Goal: Task Accomplishment & Management: Use online tool/utility

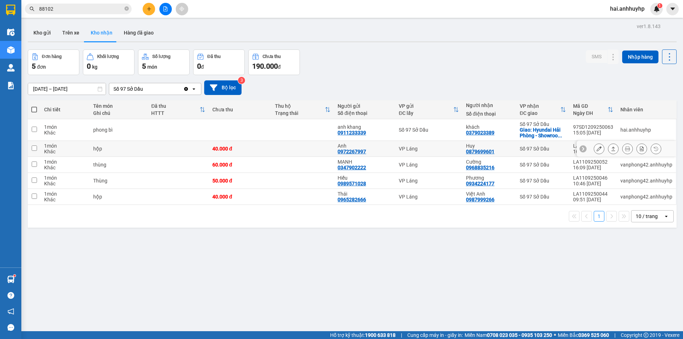
click at [34, 149] on input "checkbox" at bounding box center [34, 147] width 5 height 5
checkbox input "true"
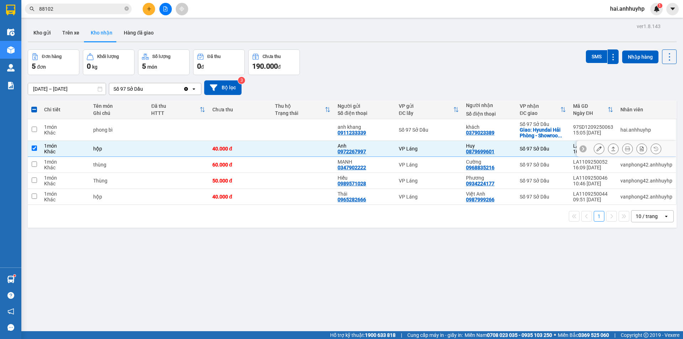
click at [596, 149] on icon at bounding box center [598, 148] width 5 height 5
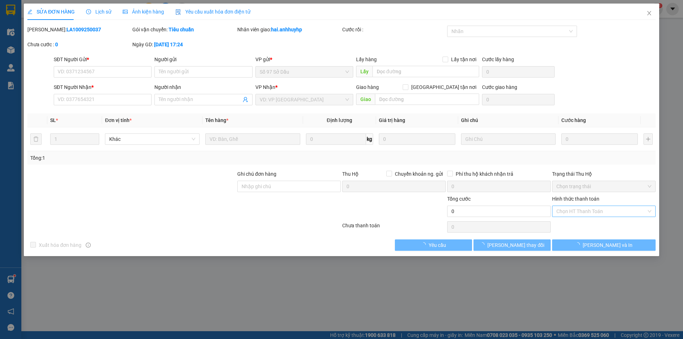
click at [597, 213] on input "Hình thức thanh toán" at bounding box center [601, 211] width 90 height 11
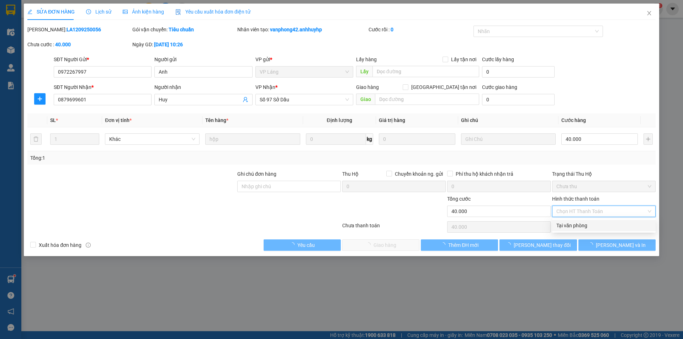
type input "0972267997"
type input "Anh"
type input "0879699601"
type input "Huy"
type input "40.000"
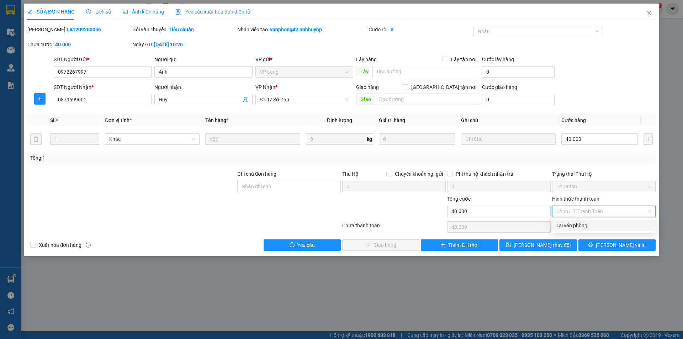
click at [583, 223] on div "Tại văn phòng" at bounding box center [603, 226] width 95 height 8
type input "0"
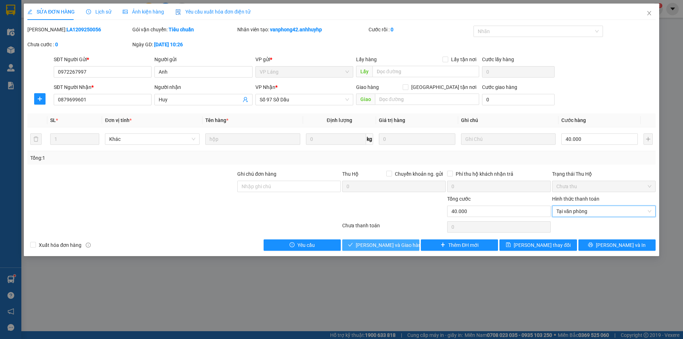
click at [353, 245] on icon "check" at bounding box center [350, 244] width 5 height 5
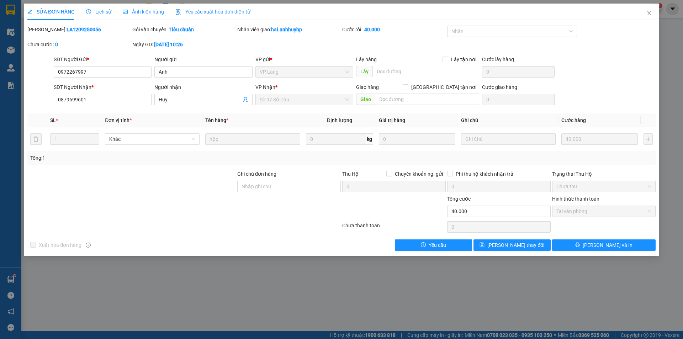
drag, startPoint x: 455, startPoint y: 290, endPoint x: 474, endPoint y: 287, distance: 19.4
click at [455, 290] on div "SỬA ĐƠN HÀNG Lịch sử Ảnh kiện hàng Yêu cầu xuất hóa đơn điện tử Total Paid Fee …" at bounding box center [341, 169] width 683 height 339
click at [648, 12] on icon "close" at bounding box center [649, 13] width 4 height 4
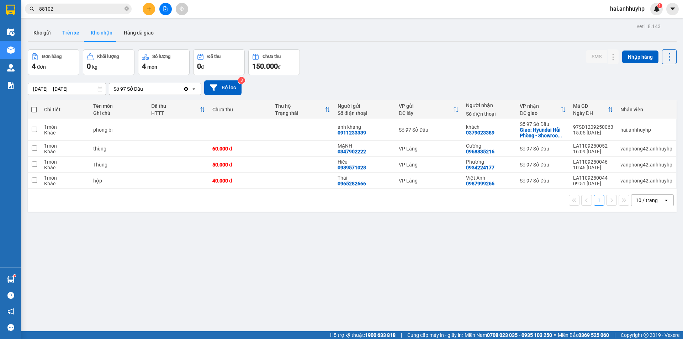
click at [72, 34] on button "Trên xe" at bounding box center [71, 32] width 28 height 17
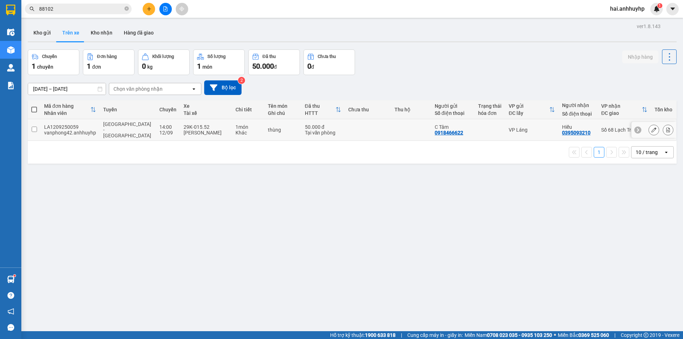
click at [35, 127] on input "checkbox" at bounding box center [34, 129] width 5 height 5
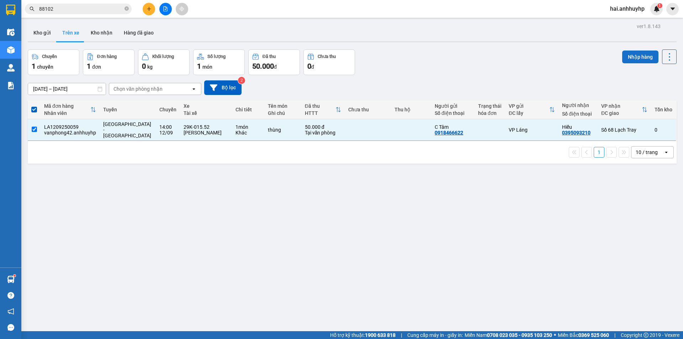
click at [630, 57] on button "Nhập hàng" at bounding box center [640, 57] width 36 height 13
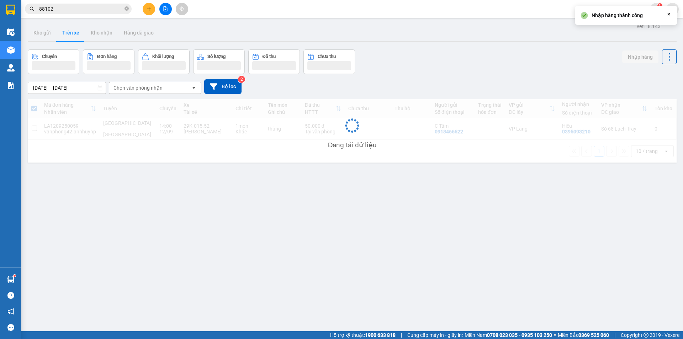
checkbox input "false"
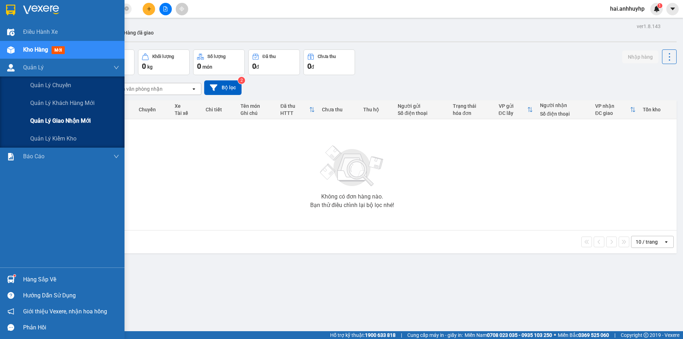
click at [44, 120] on span "Quản lý giao nhận mới" at bounding box center [60, 120] width 60 height 9
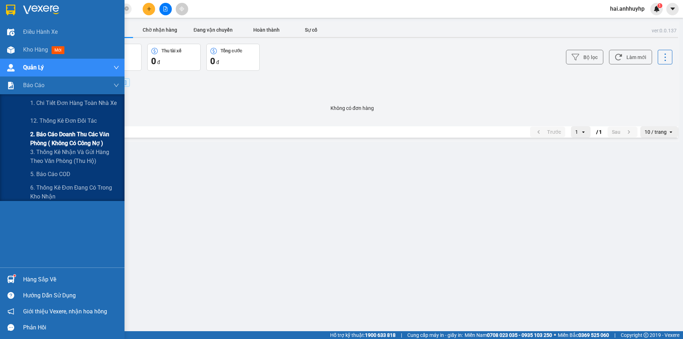
click at [75, 134] on span "2. Báo cáo doanh thu các văn phòng ( không có công nợ )" at bounding box center [74, 139] width 89 height 18
